Goal: Navigation & Orientation: Find specific page/section

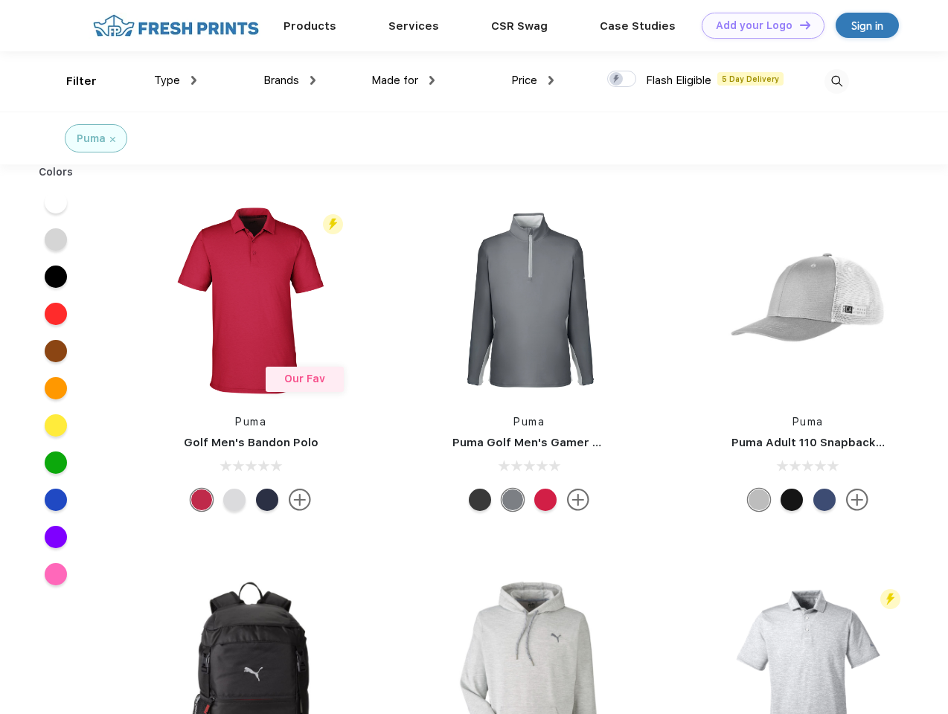
click at [758, 25] on link "Add your Logo Design Tool" at bounding box center [763, 26] width 123 height 26
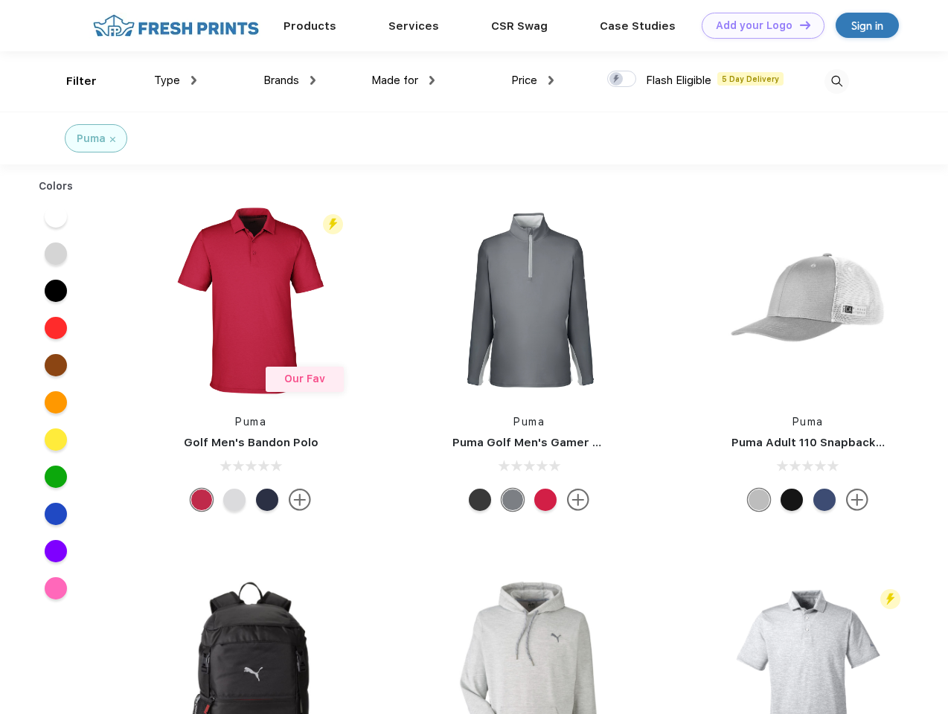
click at [0, 0] on div "Design Tool" at bounding box center [0, 0] width 0 height 0
click at [799, 25] on link "Add your Logo Design Tool" at bounding box center [763, 26] width 123 height 26
click at [71, 81] on div "Filter" at bounding box center [81, 81] width 31 height 17
click at [176, 80] on span "Type" at bounding box center [167, 80] width 26 height 13
click at [290, 80] on span "Brands" at bounding box center [281, 80] width 36 height 13
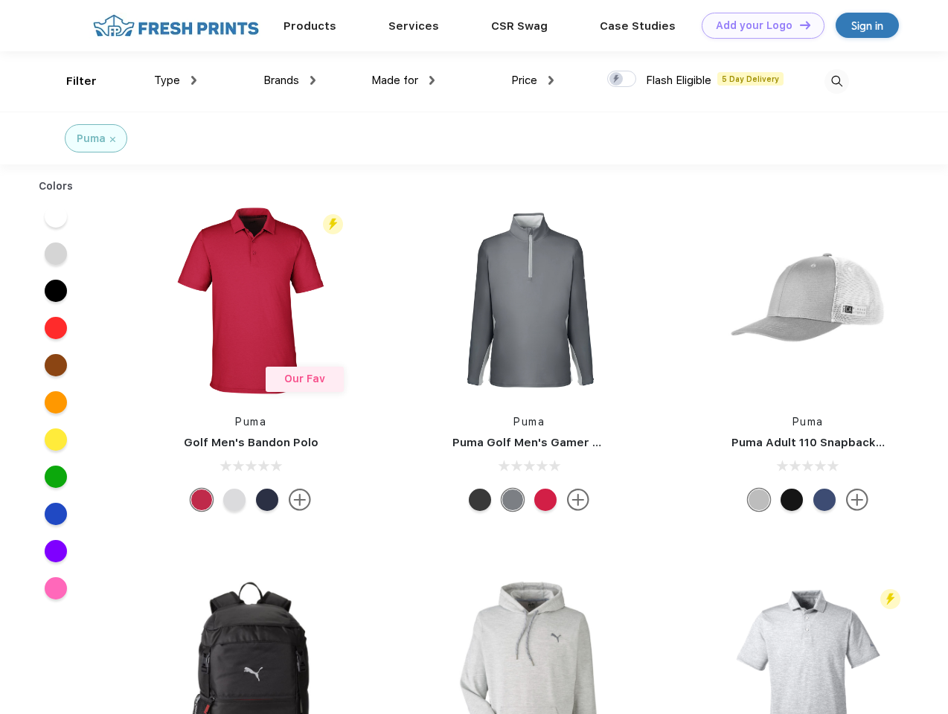
click at [403, 80] on span "Made for" at bounding box center [394, 80] width 47 height 13
click at [533, 80] on span "Price" at bounding box center [524, 80] width 26 height 13
click at [622, 80] on div at bounding box center [621, 79] width 29 height 16
click at [617, 80] on input "checkbox" at bounding box center [612, 75] width 10 height 10
click at [837, 81] on img at bounding box center [837, 81] width 25 height 25
